Goal: Transaction & Acquisition: Purchase product/service

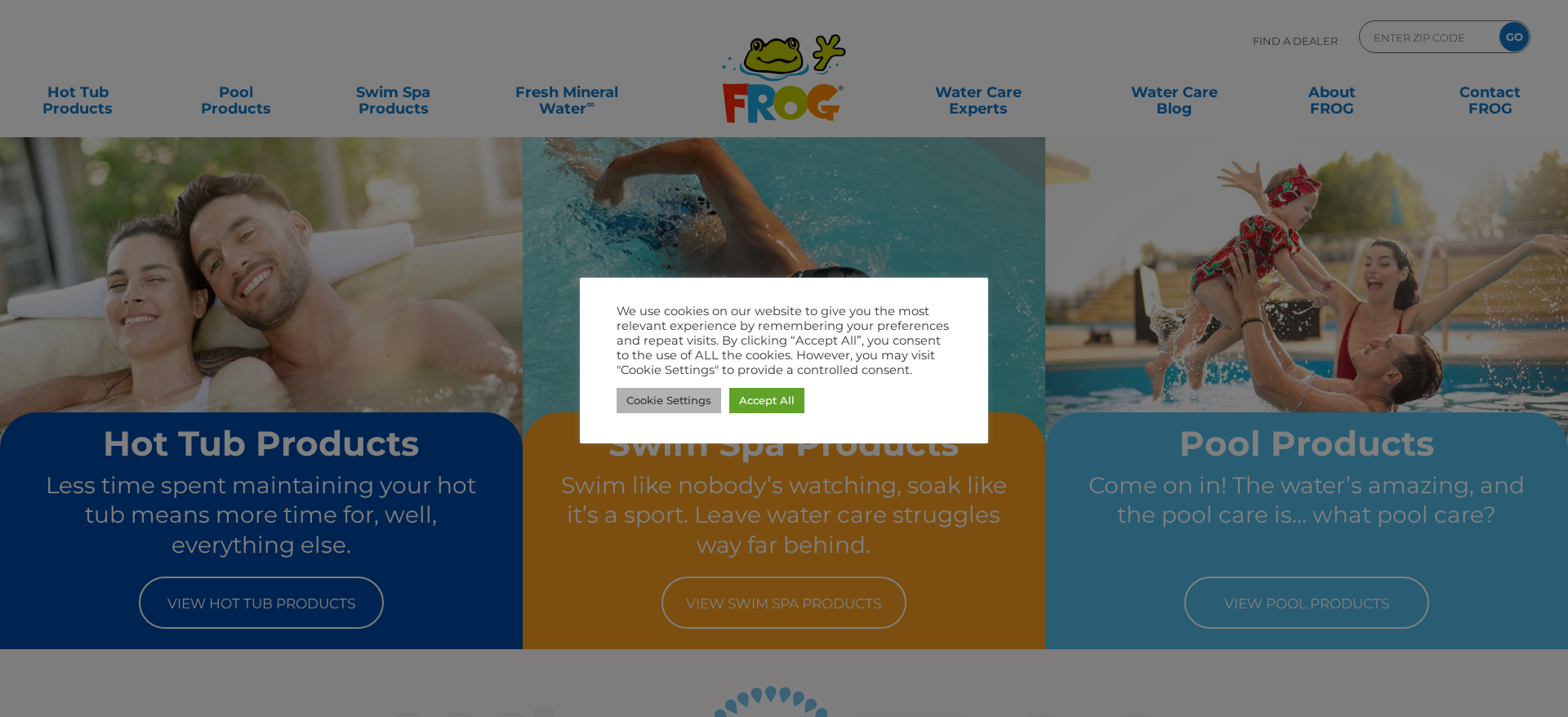
drag, startPoint x: 684, startPoint y: 400, endPoint x: 628, endPoint y: 349, distance: 75.7
click at [684, 400] on link "Cookie Settings" at bounding box center [669, 400] width 104 height 26
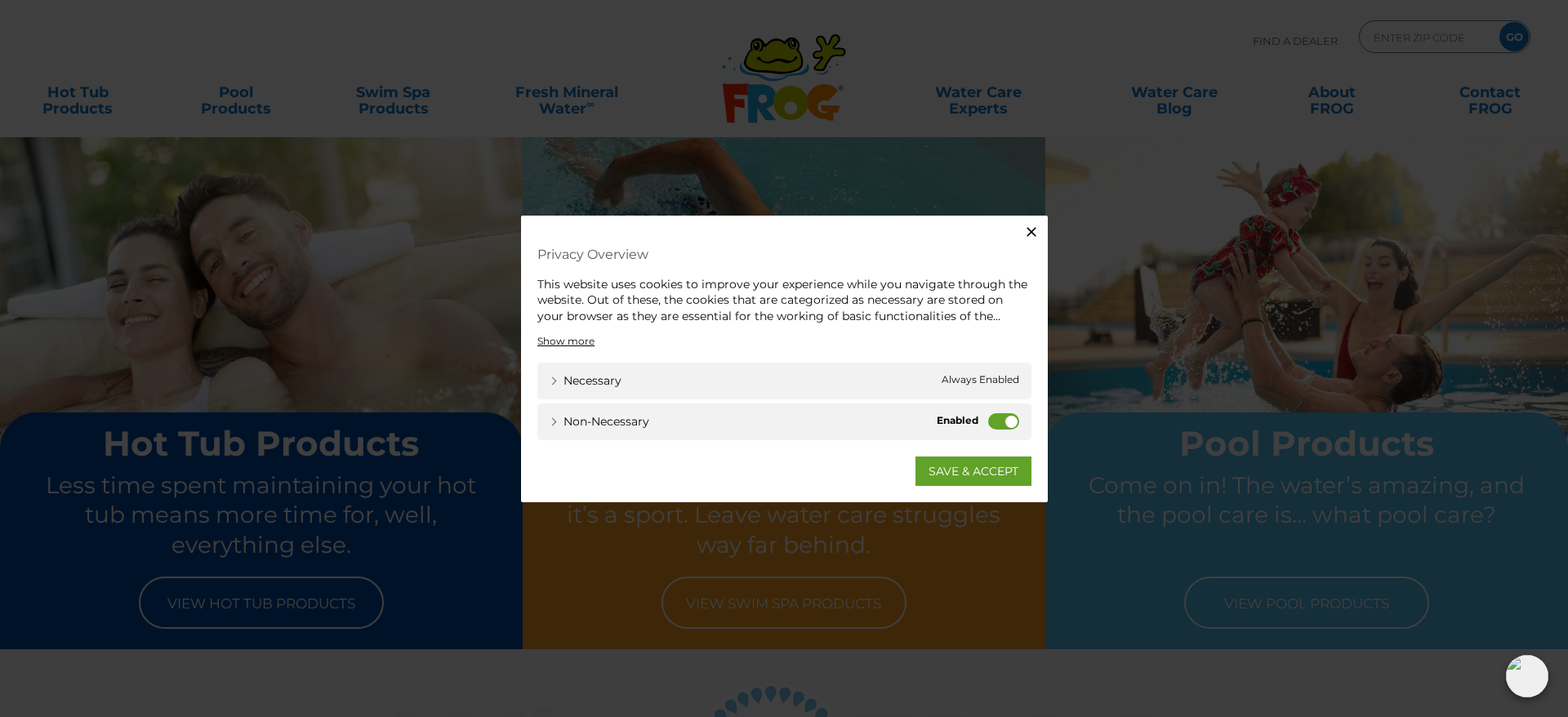
click at [995, 422] on label "Non-necessary" at bounding box center [1004, 421] width 31 height 16
click at [0, 0] on input "Non-necessary" at bounding box center [0, 0] width 0 height 0
click at [973, 470] on link "SAVE & ACCEPT" at bounding box center [973, 471] width 116 height 29
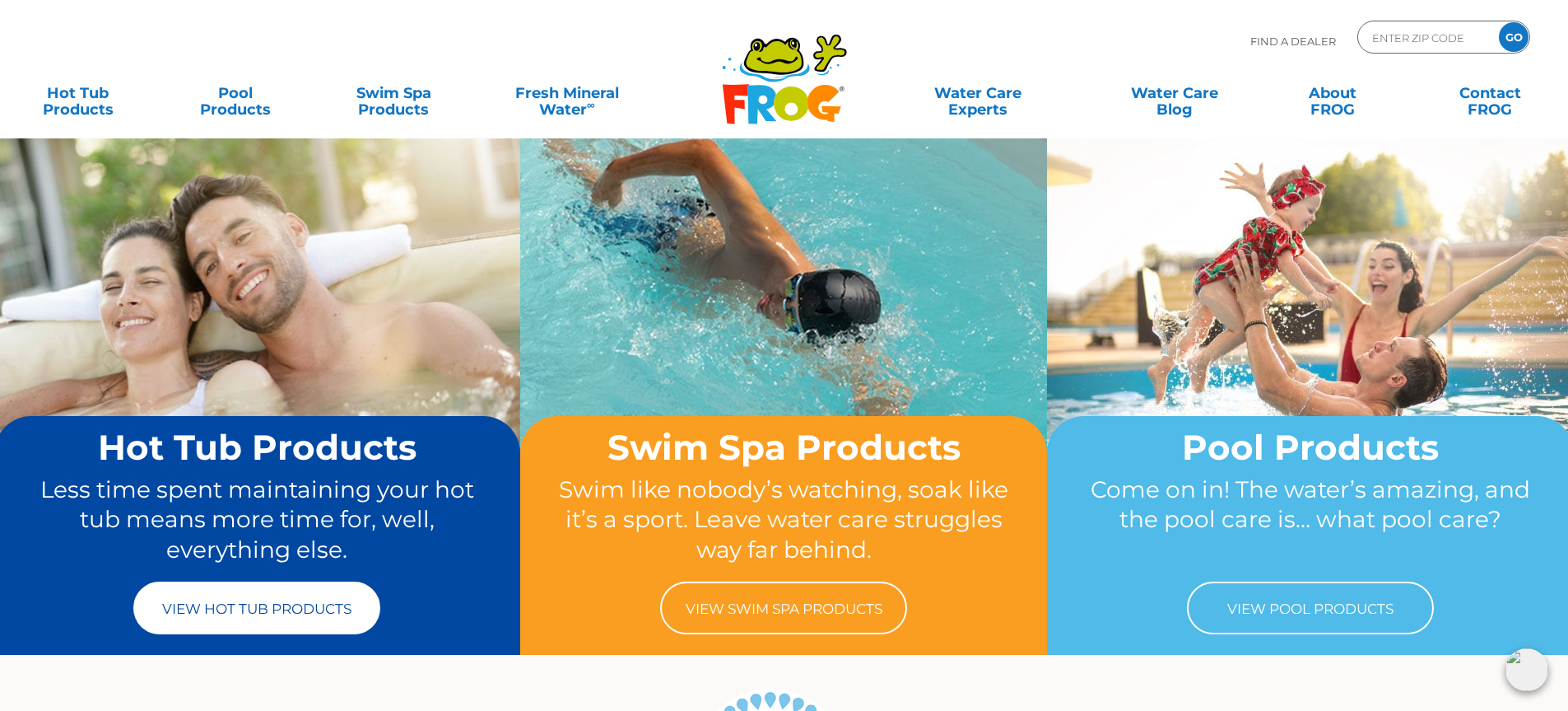
click at [266, 612] on link "View Hot Tub Products" at bounding box center [256, 608] width 247 height 53
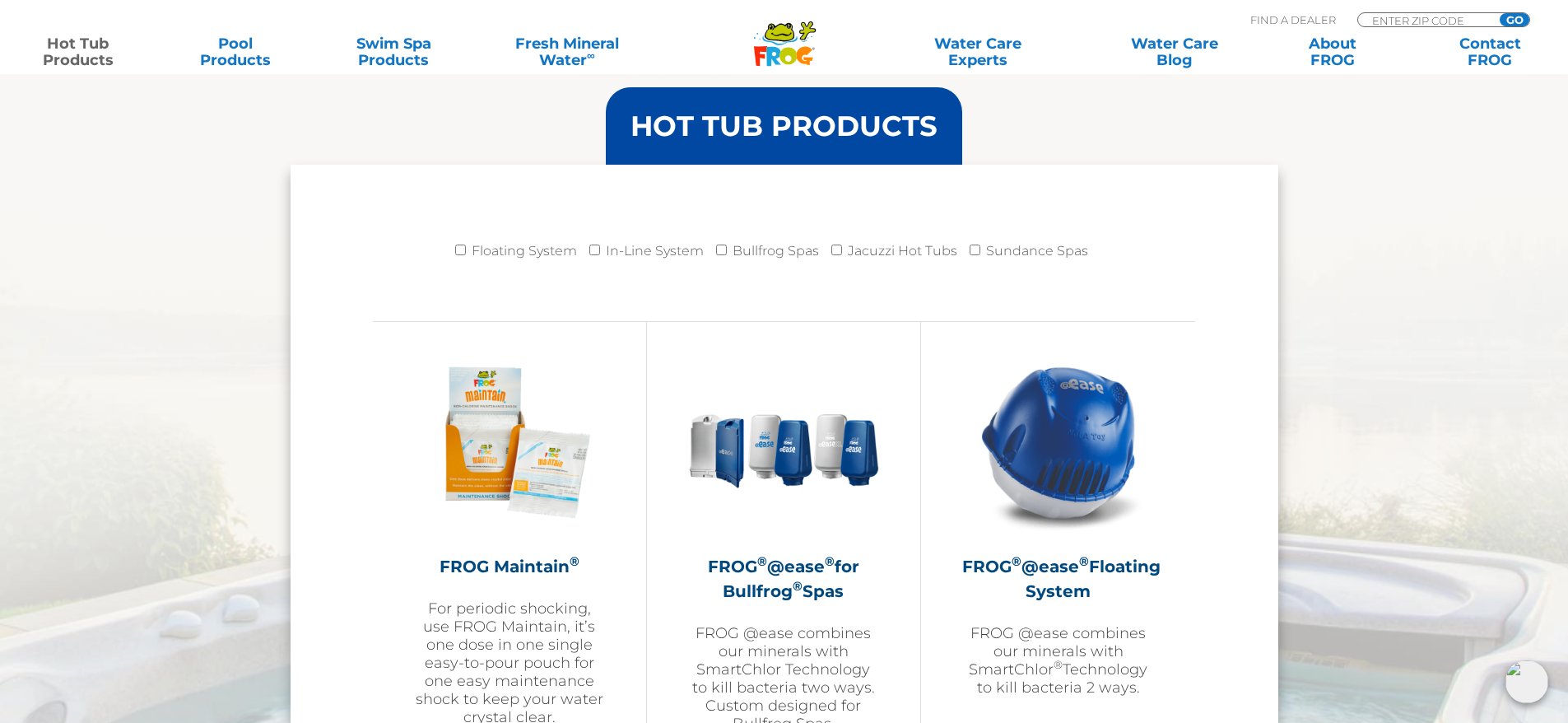
scroll to position [1646, 0]
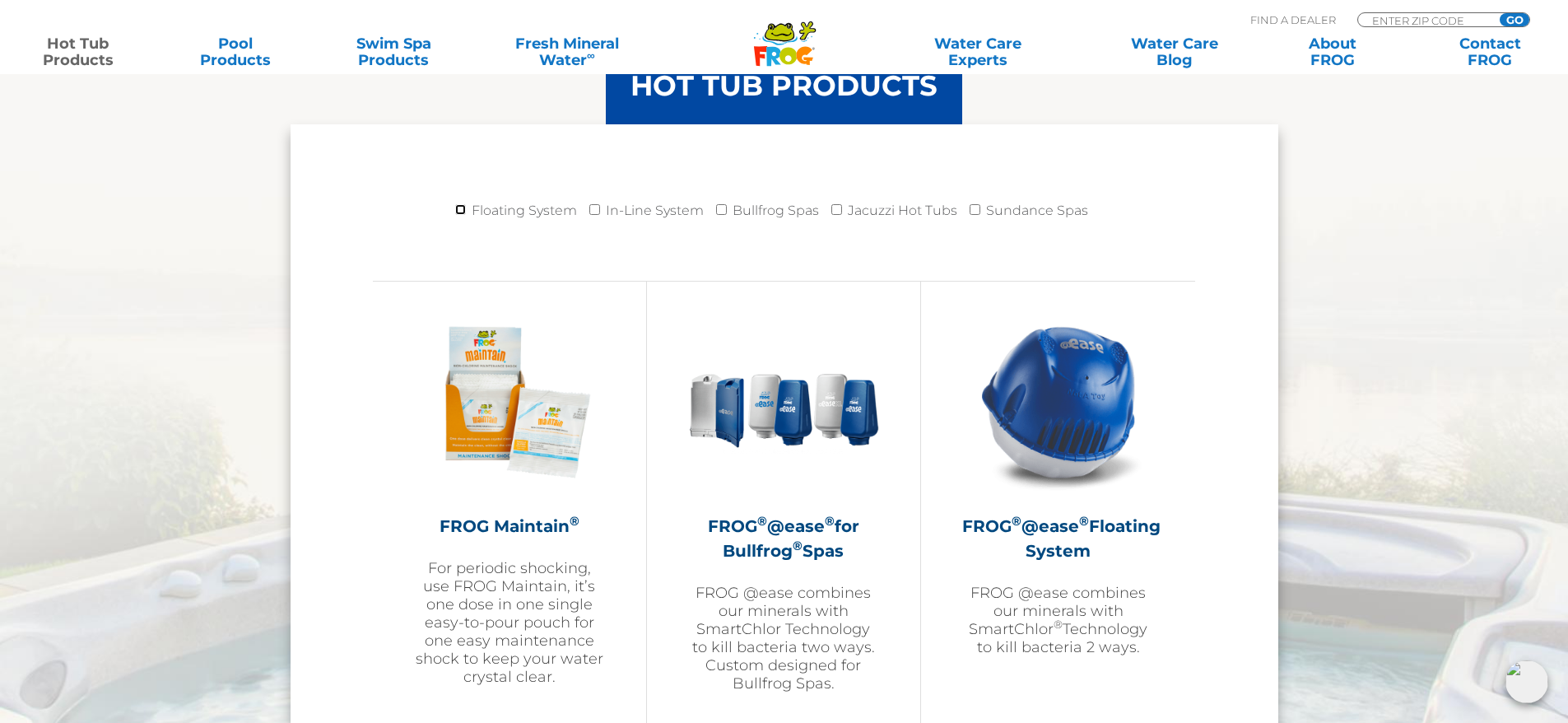
click at [462, 209] on input "Floating System" at bounding box center [460, 209] width 11 height 11
checkbox input "true"
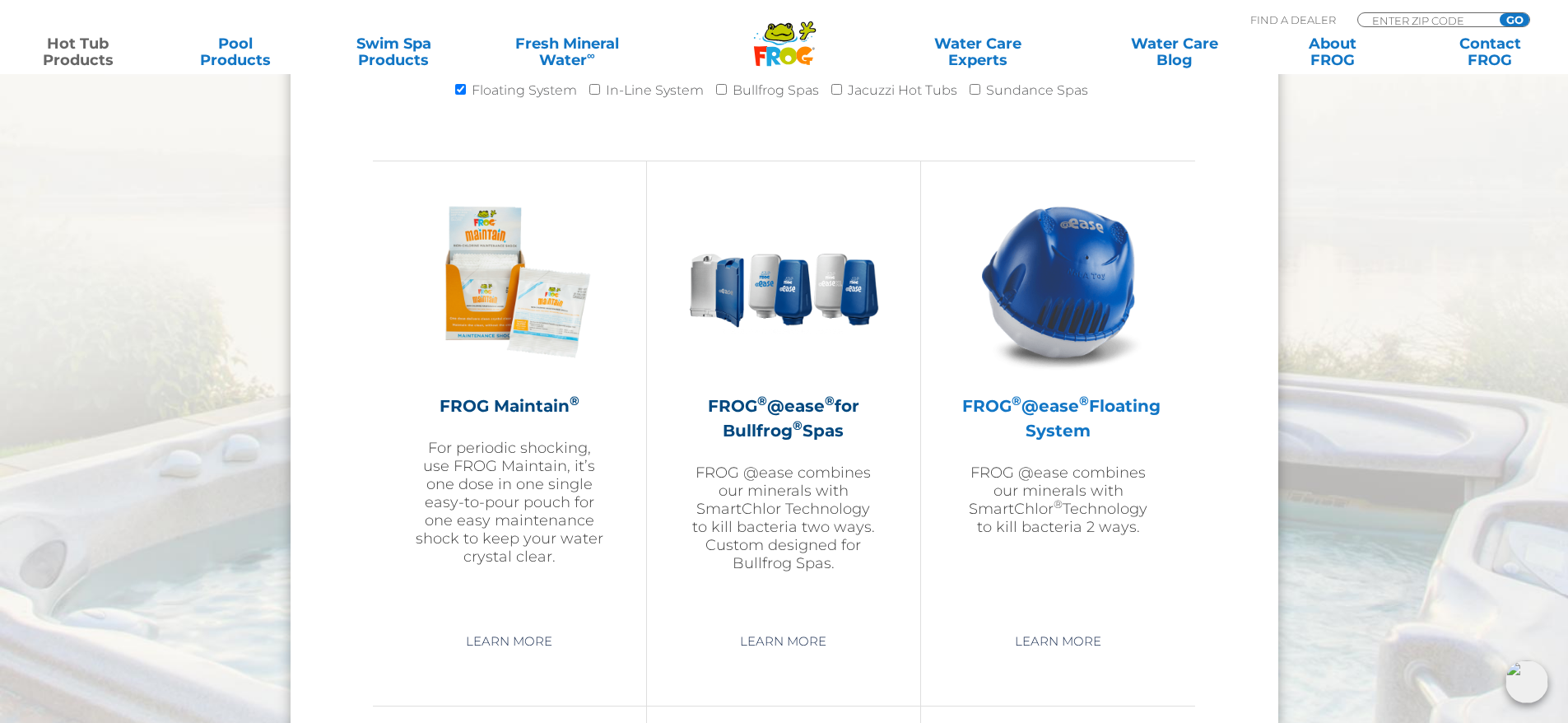
scroll to position [1729, 0]
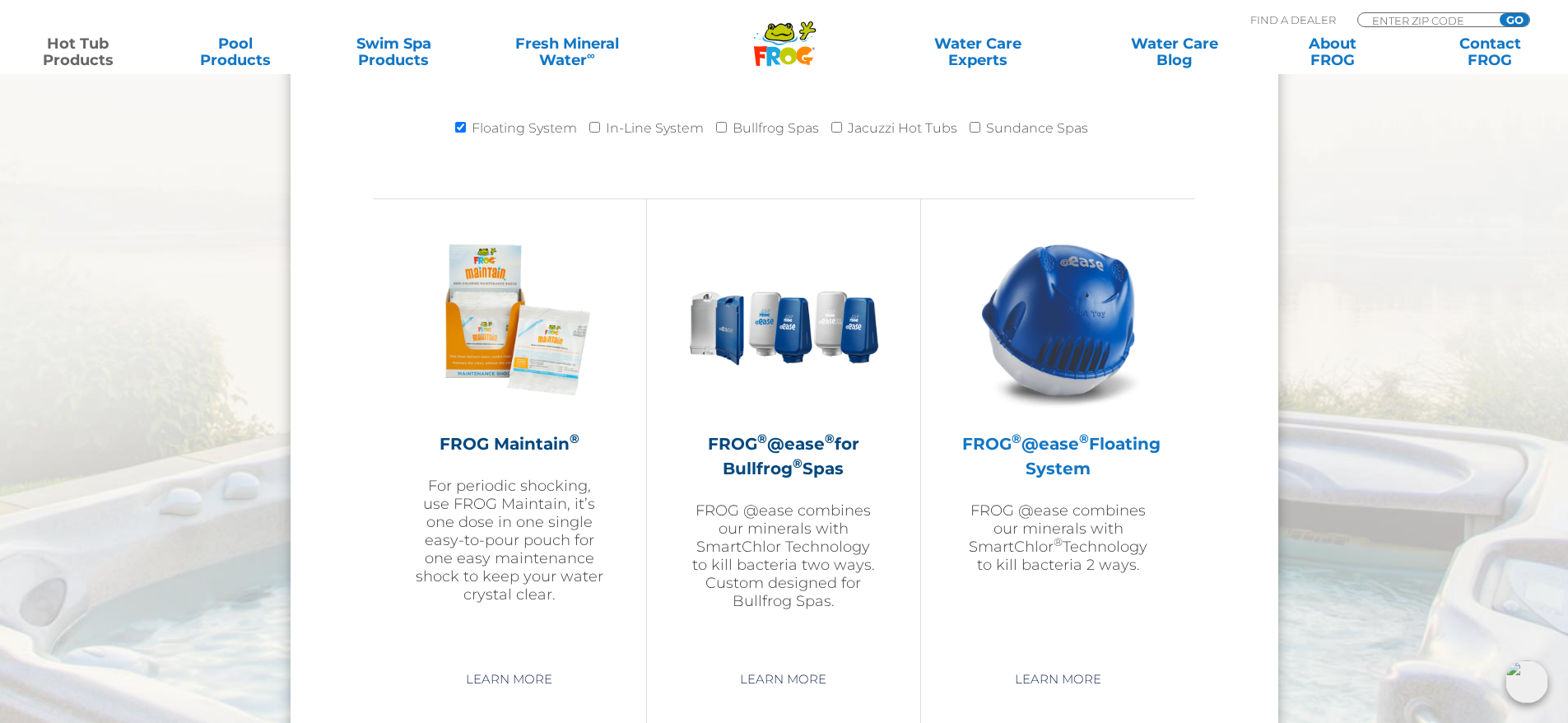
click at [1072, 323] on img at bounding box center [1059, 320] width 191 height 191
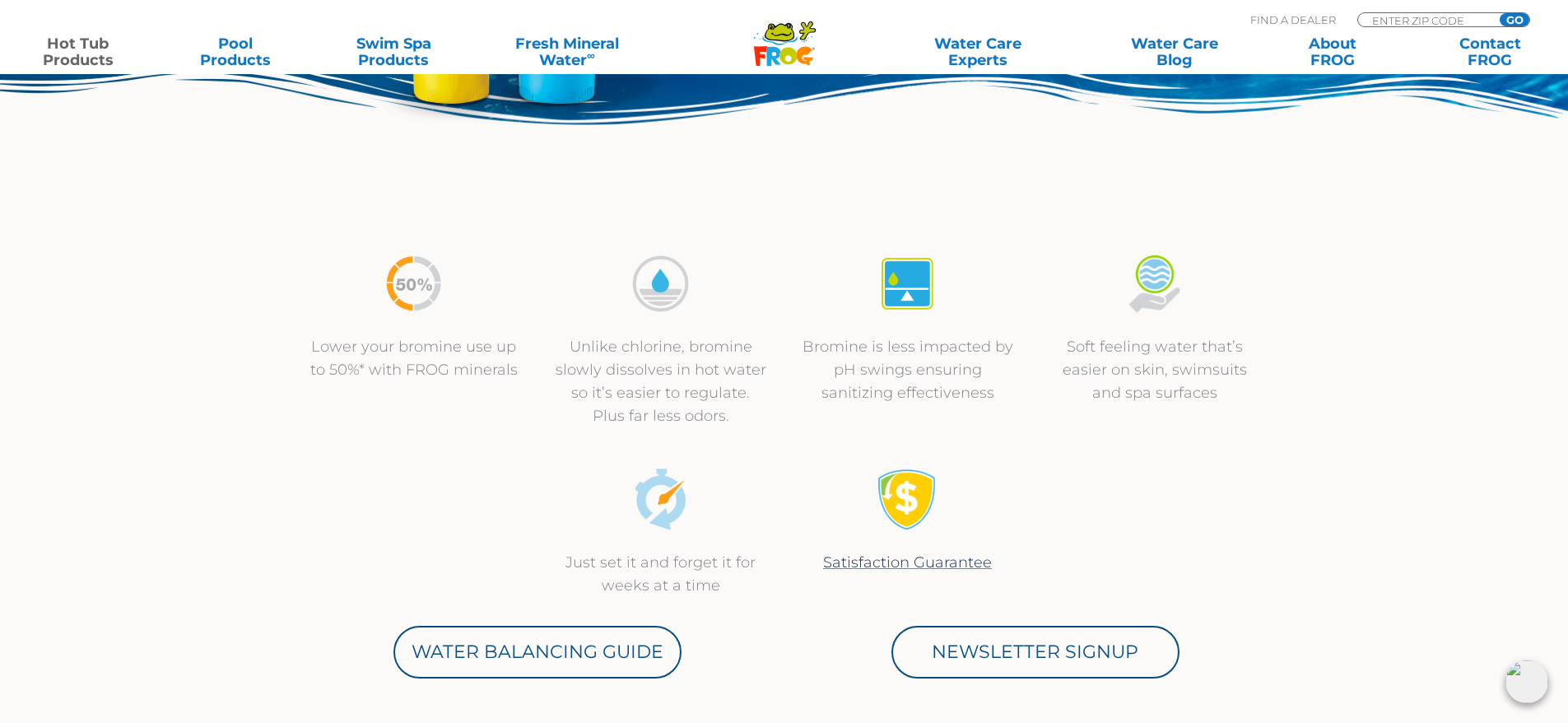
scroll to position [494, 0]
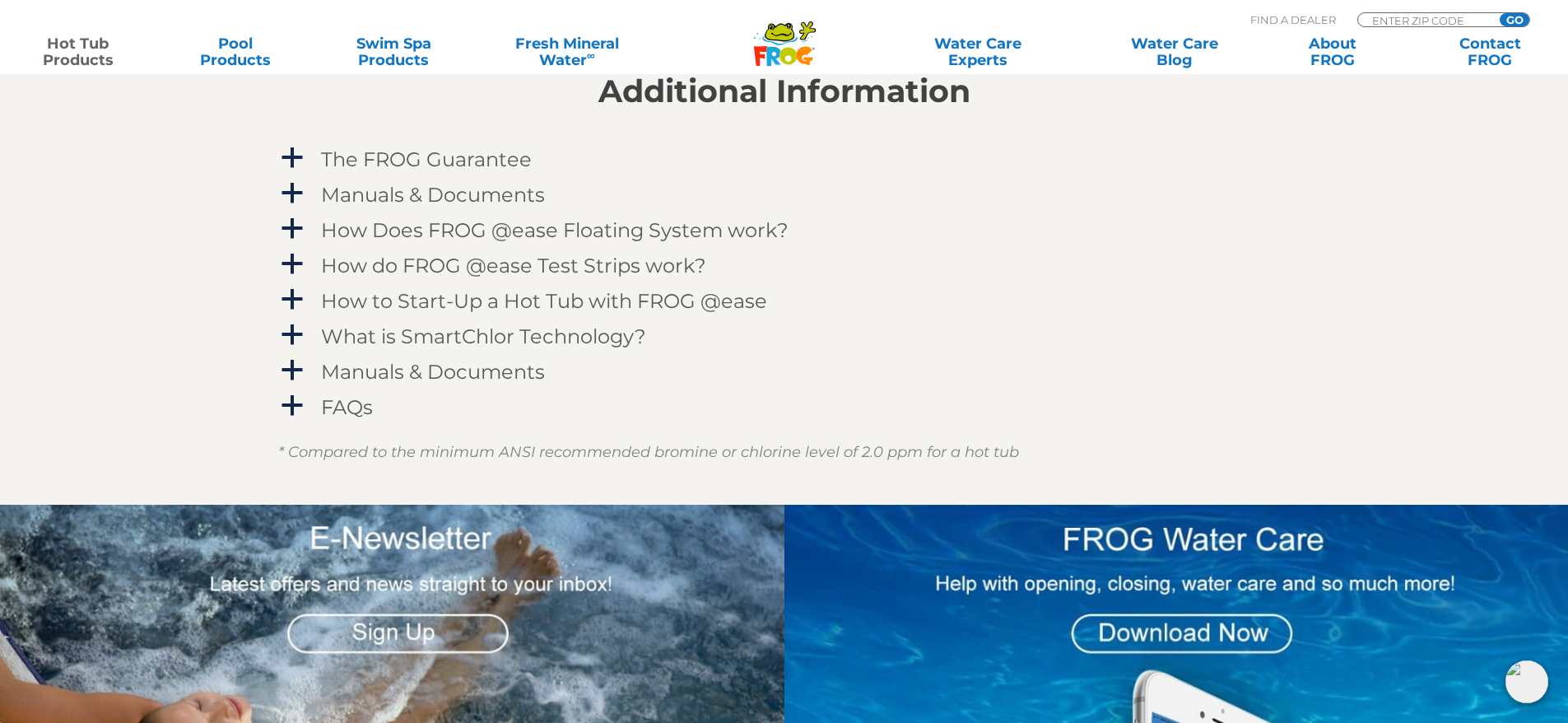
scroll to position [1811, 0]
